Goal: Task Accomplishment & Management: Manage account settings

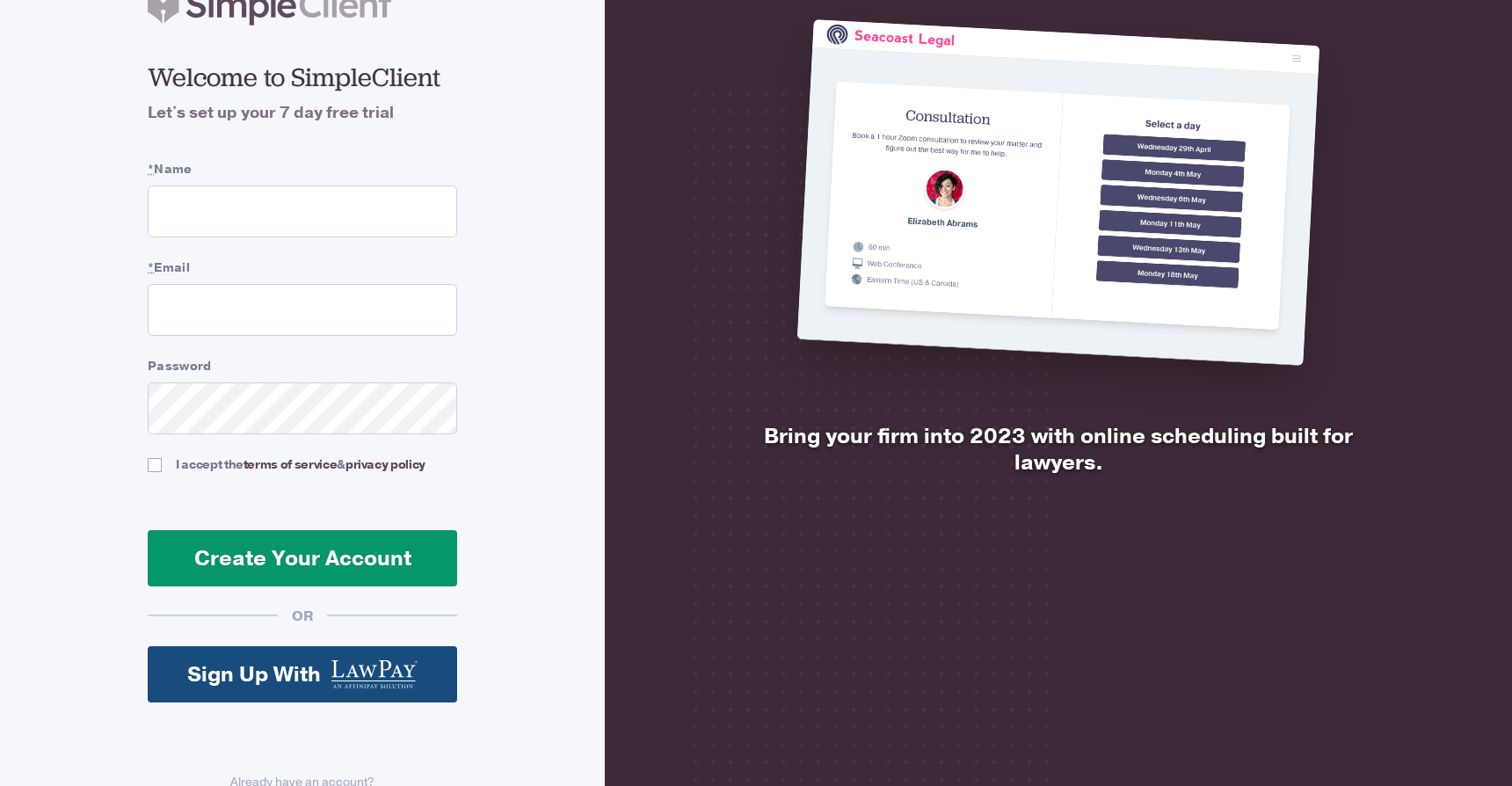
scroll to position [139, 0]
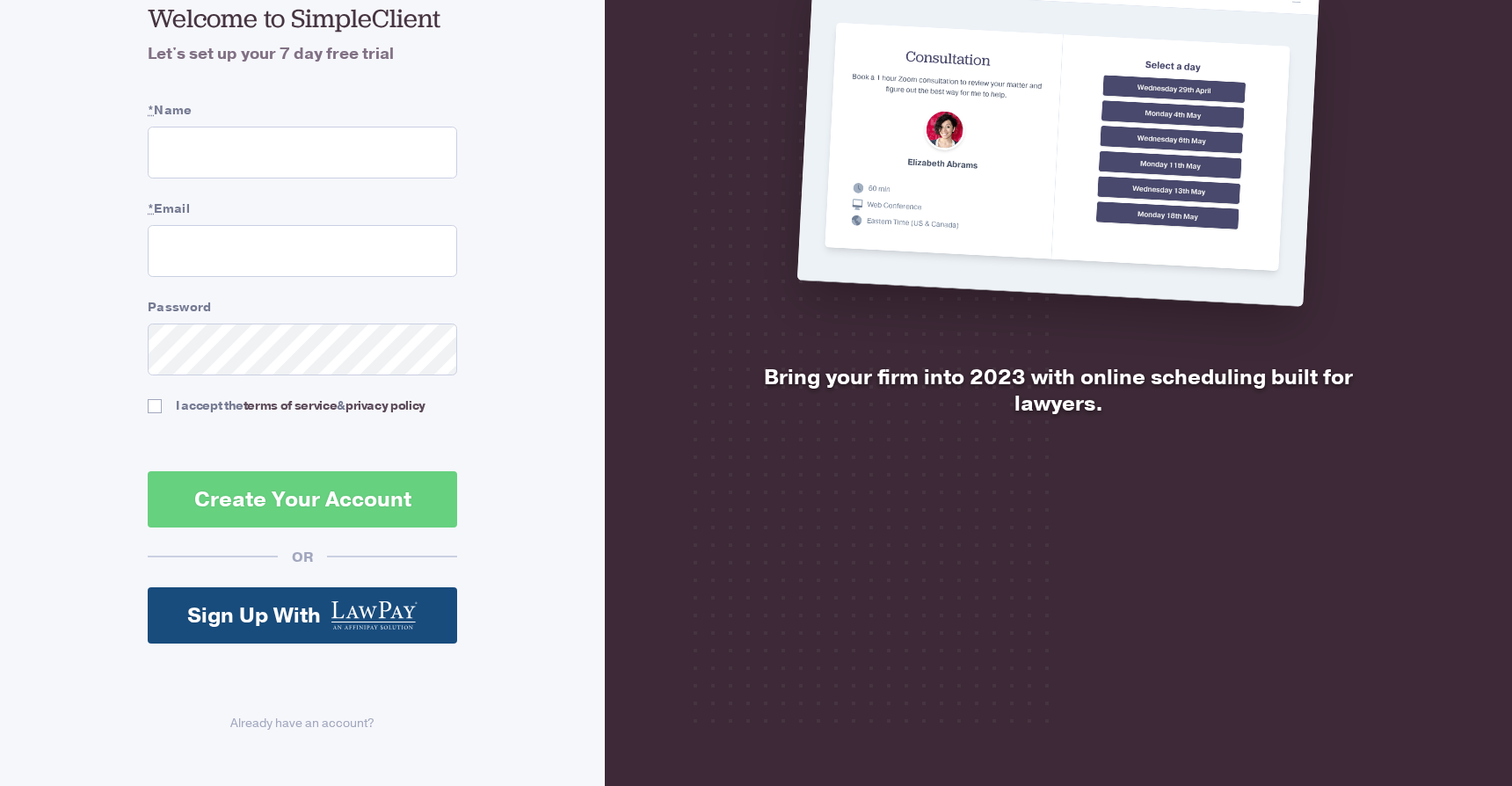
click at [295, 703] on div "Already have an account?" at bounding box center [302, 714] width 309 height 72
click at [295, 723] on link "Already have an account?" at bounding box center [302, 724] width 309 height 19
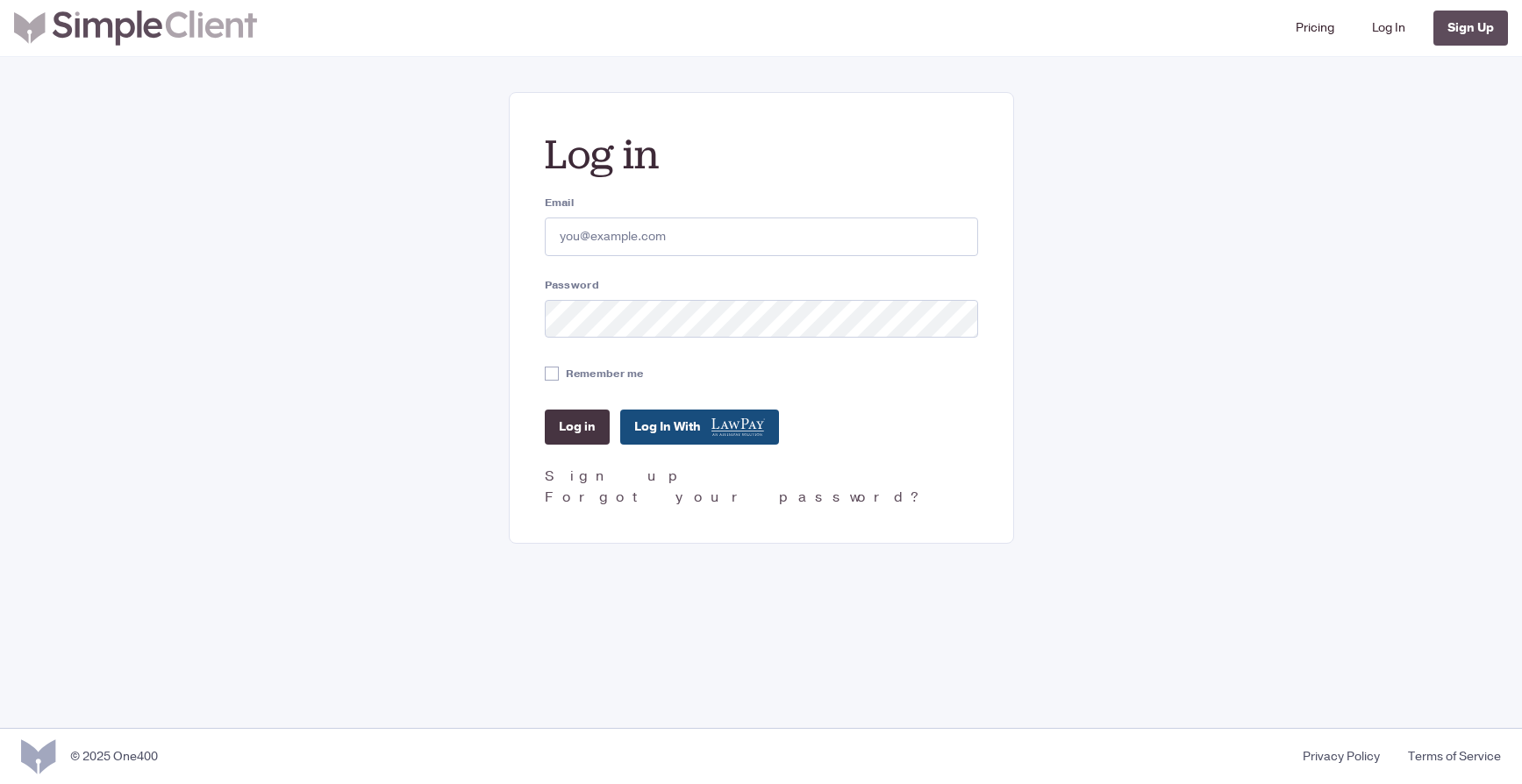
type input "fmartinez@gastelumlaw.com"
click at [579, 409] on input "Log in" at bounding box center [578, 427] width 65 height 35
